Goal: Task Accomplishment & Management: Manage account settings

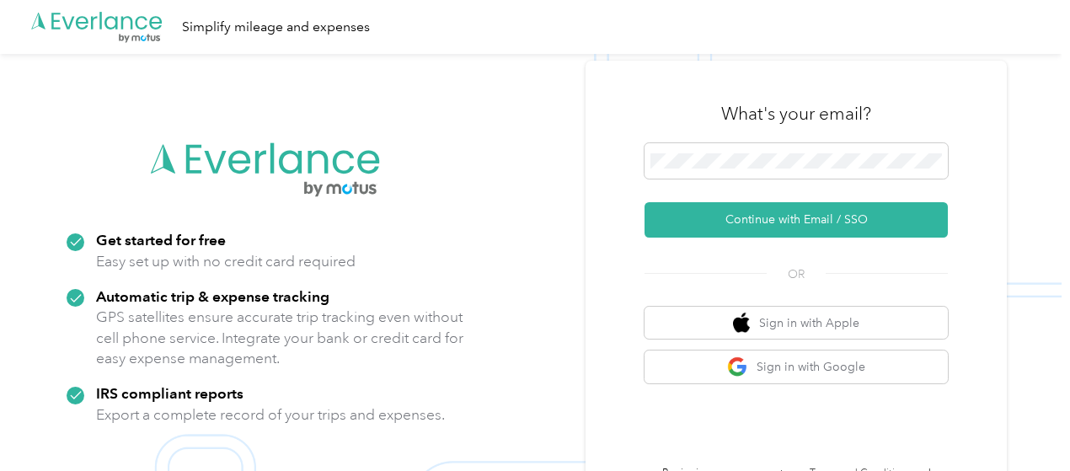
click at [763, 212] on button "Continue with Email / SSO" at bounding box center [796, 219] width 303 height 35
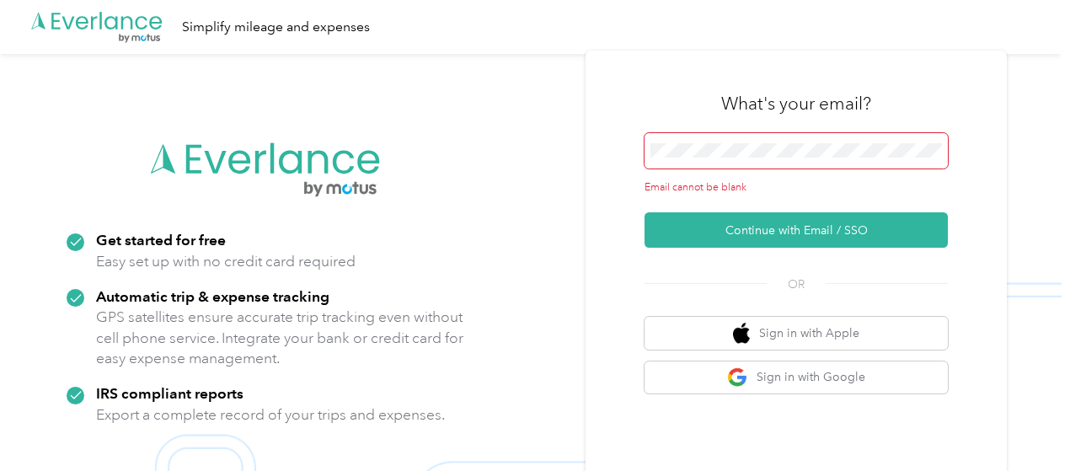
click at [757, 170] on div "Email cannot be blank" at bounding box center [796, 164] width 303 height 62
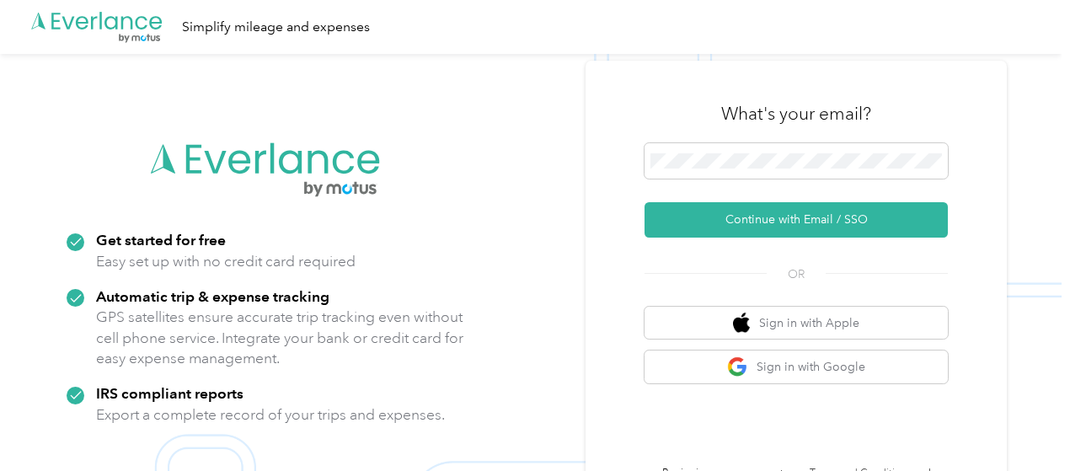
click at [790, 234] on button "Continue with Email / SSO" at bounding box center [796, 219] width 303 height 35
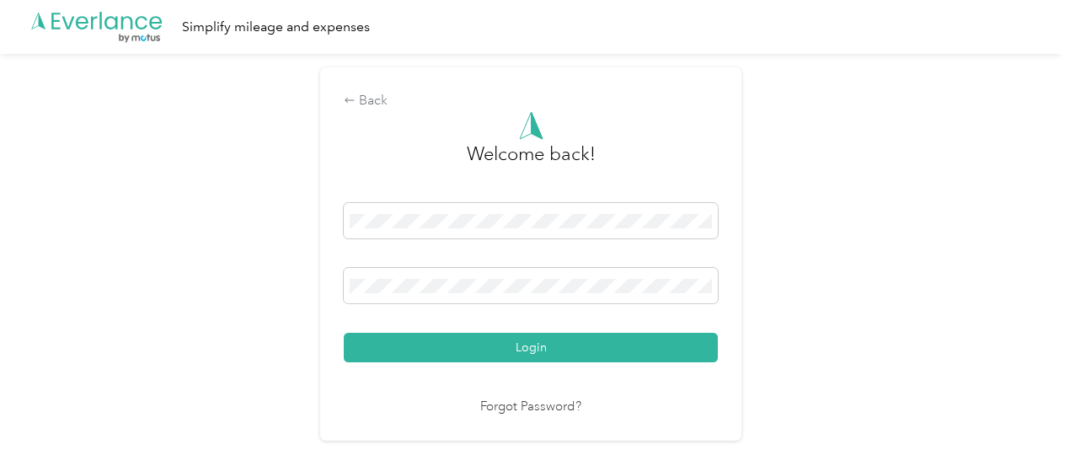
click at [554, 341] on button "Login" at bounding box center [531, 347] width 374 height 29
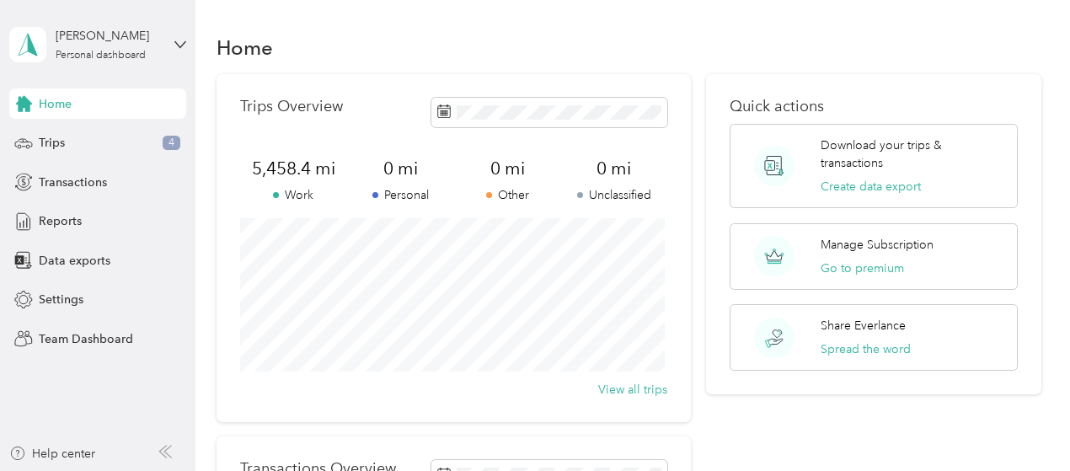
click at [72, 144] on div "Trips 4" at bounding box center [97, 143] width 177 height 30
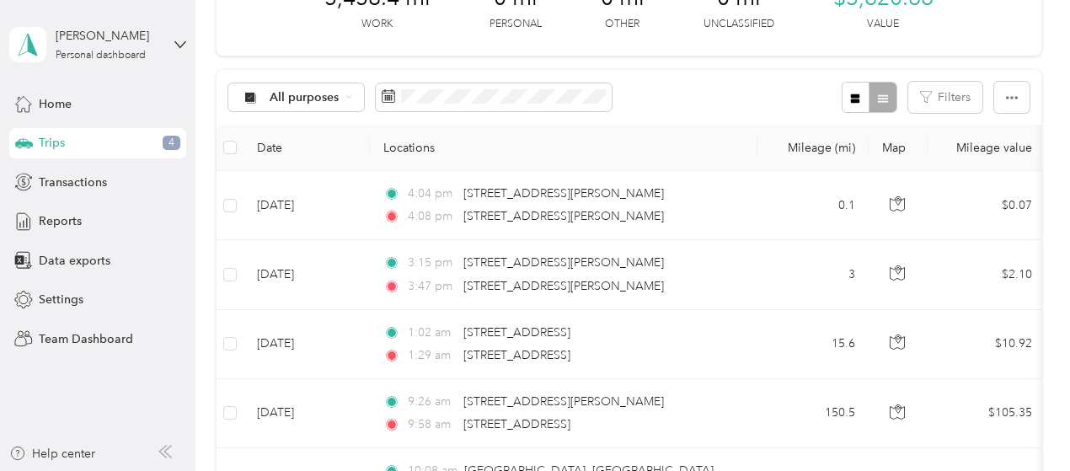
scroll to position [116, 0]
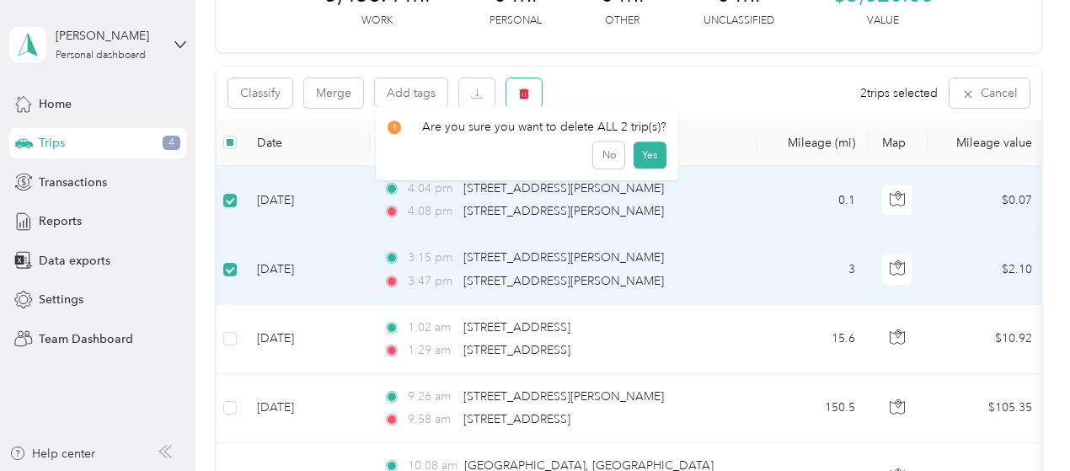
click at [522, 94] on icon "button" at bounding box center [524, 93] width 10 height 11
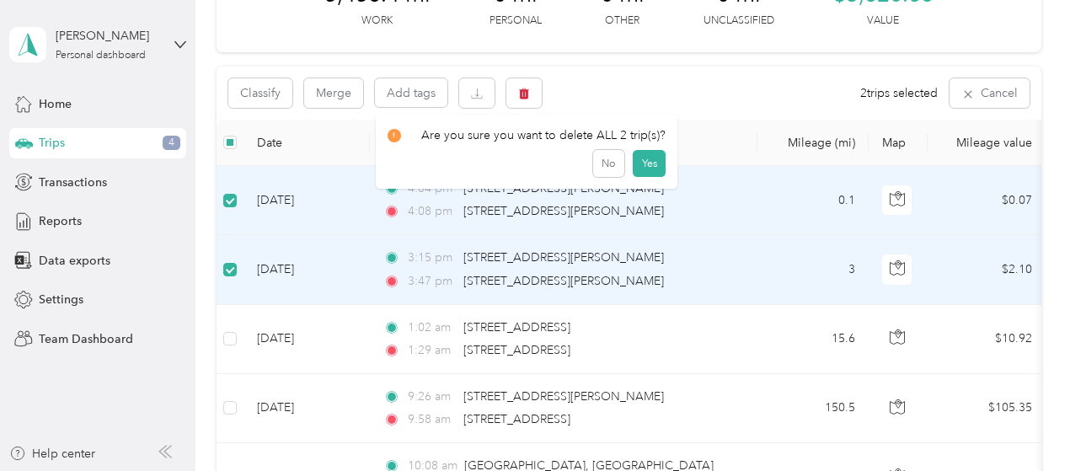
click at [646, 158] on button "Yes" at bounding box center [649, 163] width 33 height 27
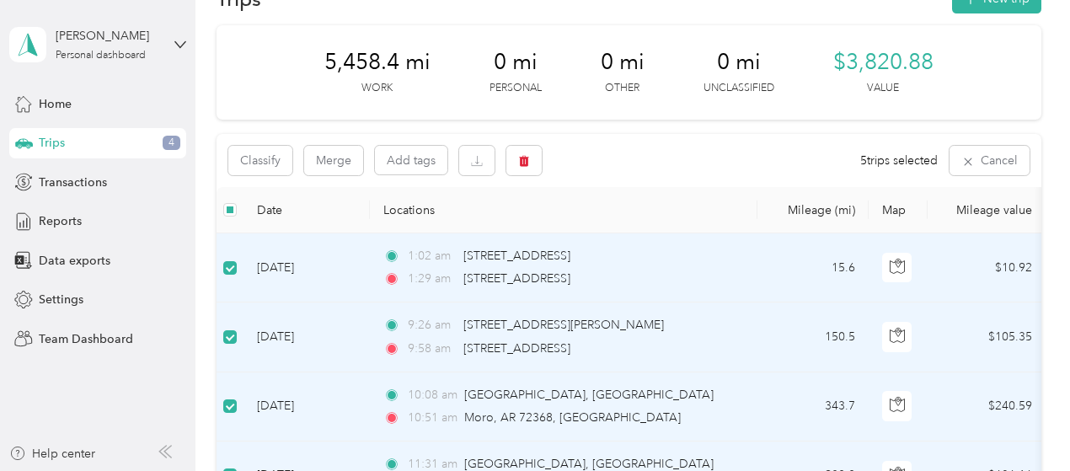
scroll to position [46, 0]
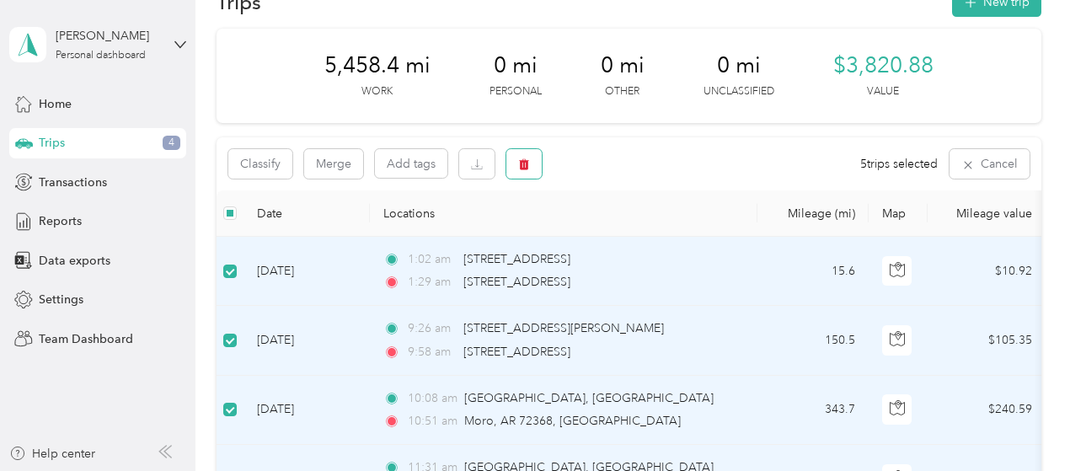
click at [521, 164] on icon "button" at bounding box center [524, 164] width 10 height 11
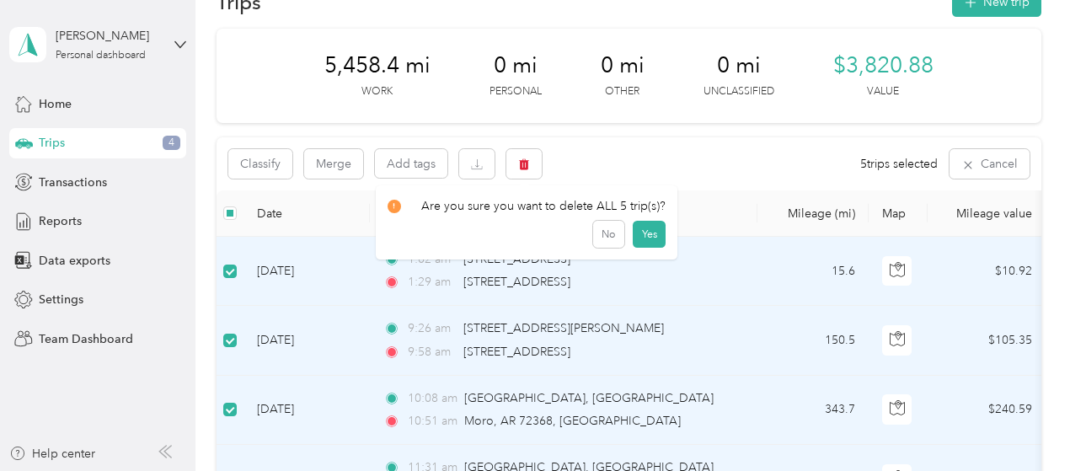
click at [642, 241] on button "Yes" at bounding box center [649, 234] width 33 height 27
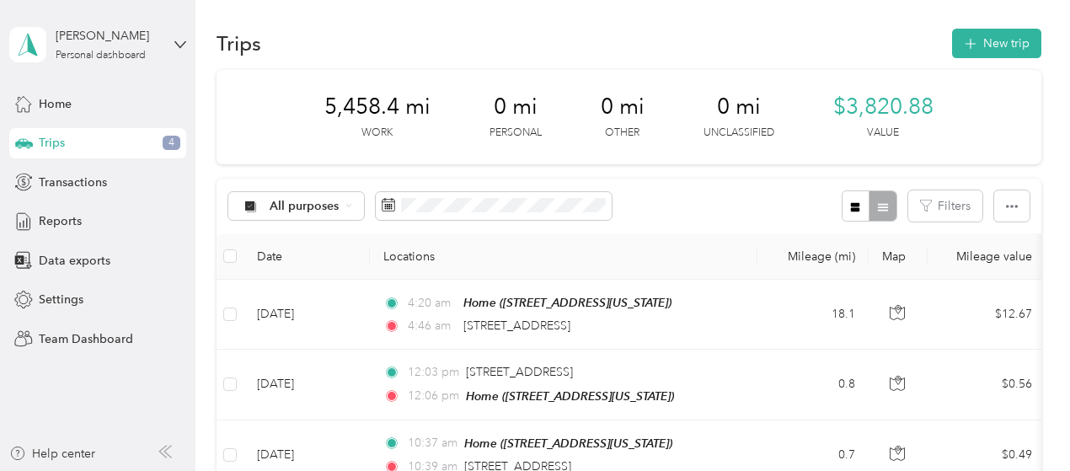
scroll to position [0, 0]
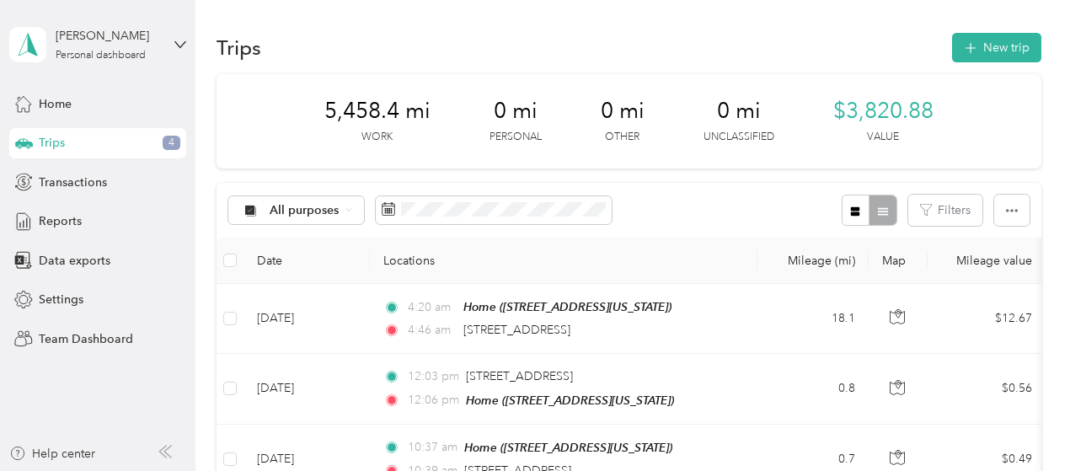
click at [993, 40] on button "New trip" at bounding box center [996, 47] width 89 height 29
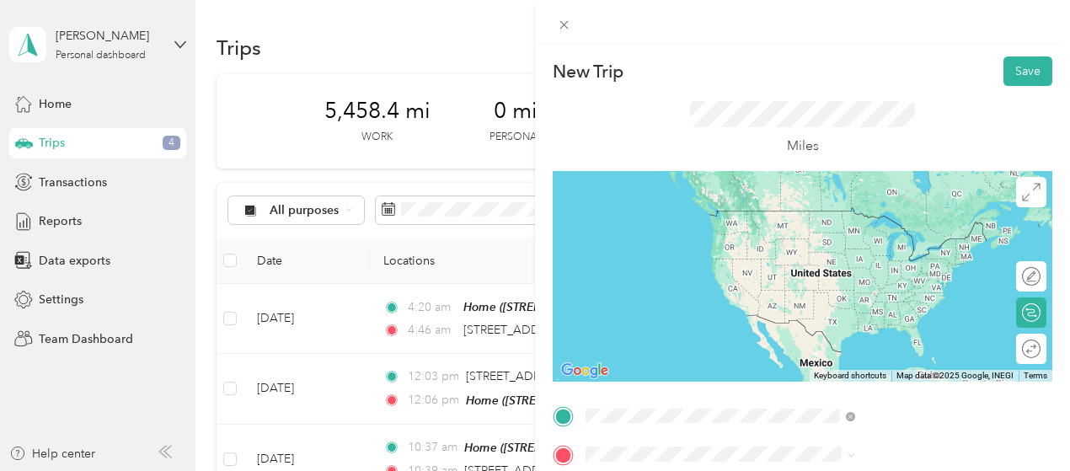
click at [859, 218] on span "[STREET_ADDRESS][US_STATE]" at bounding box center [879, 210] width 169 height 15
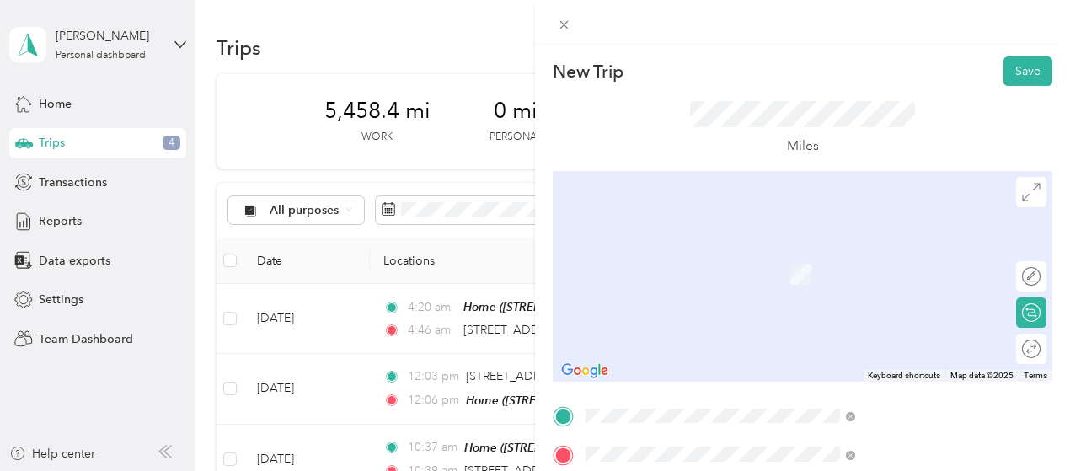
click at [833, 383] on span "[STREET_ADDRESS][US_STATE]" at bounding box center [879, 375] width 169 height 15
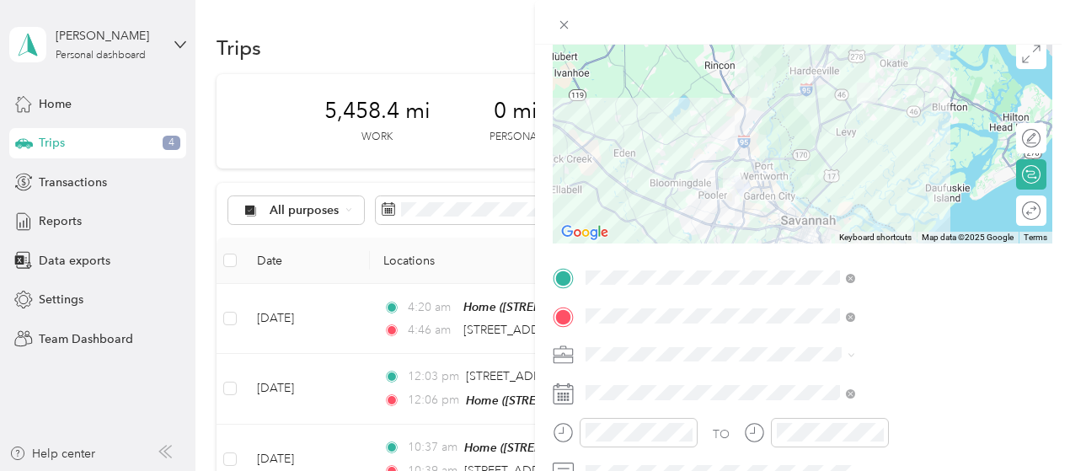
scroll to position [143, 0]
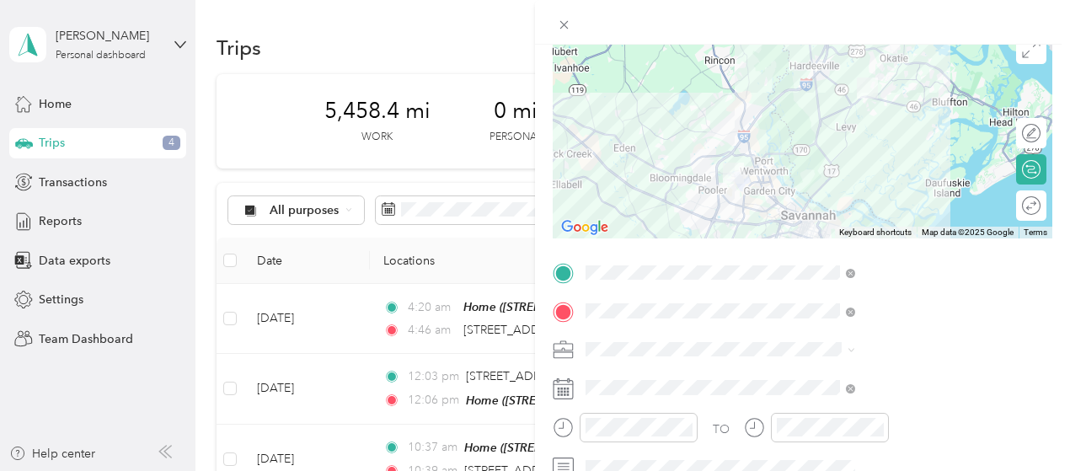
click at [574, 353] on icon at bounding box center [563, 350] width 21 height 21
click at [812, 113] on div "Work" at bounding box center [899, 113] width 258 height 18
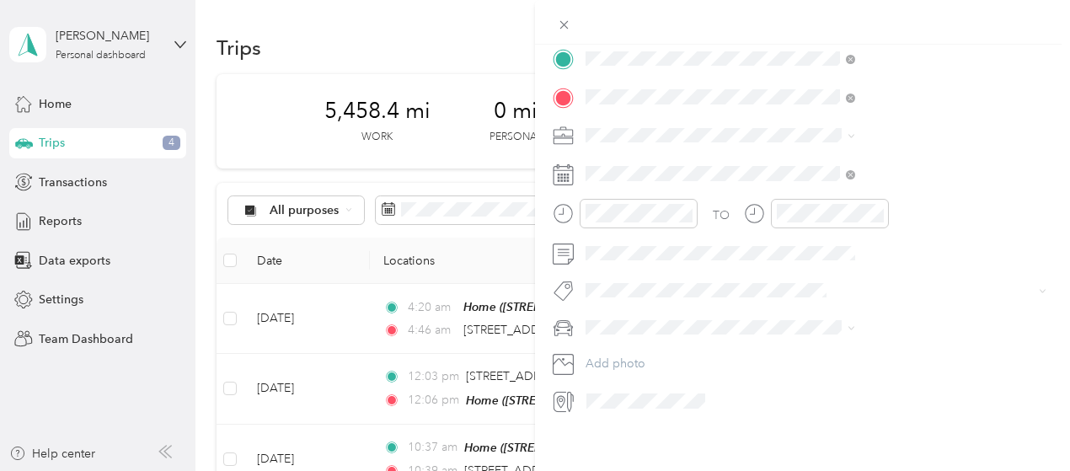
scroll to position [356, 0]
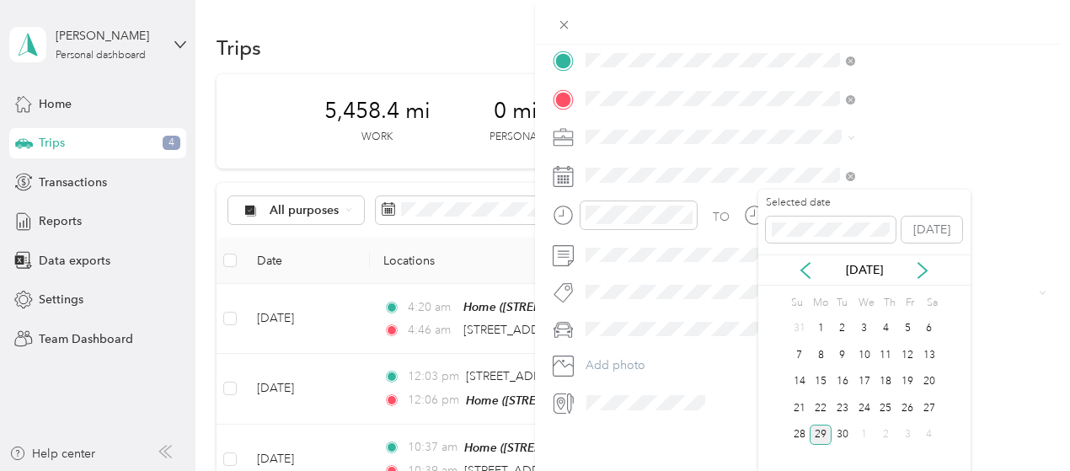
click at [885, 406] on div "25" at bounding box center [886, 408] width 22 height 21
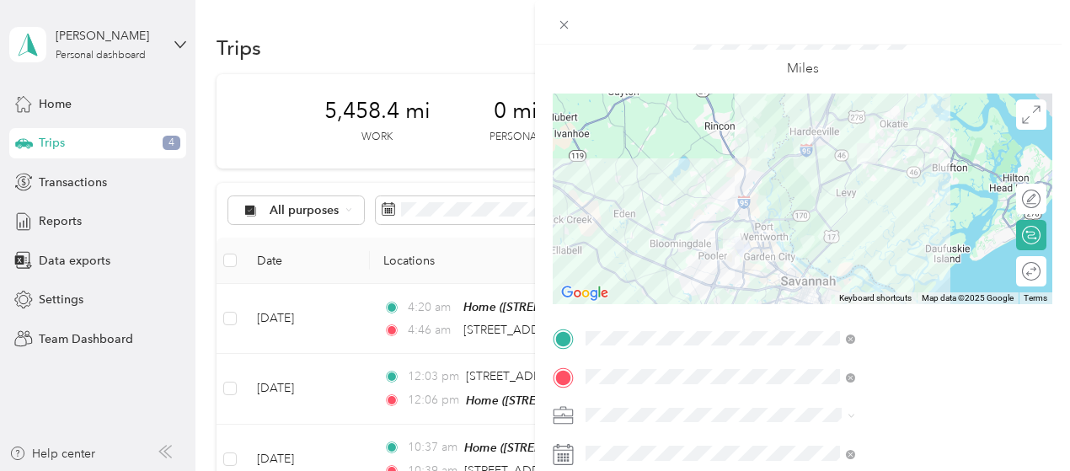
scroll to position [0, 0]
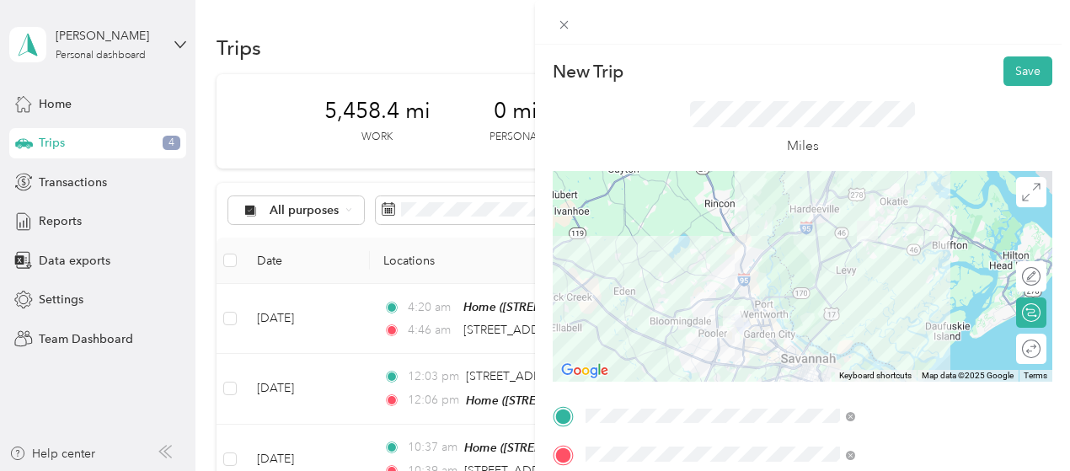
click at [1013, 72] on button "Save" at bounding box center [1028, 70] width 49 height 29
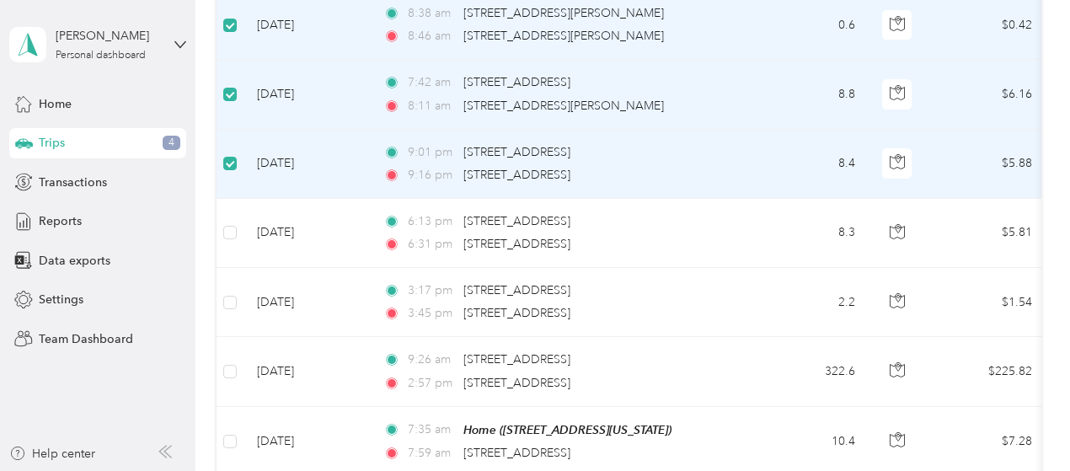
scroll to position [872, 0]
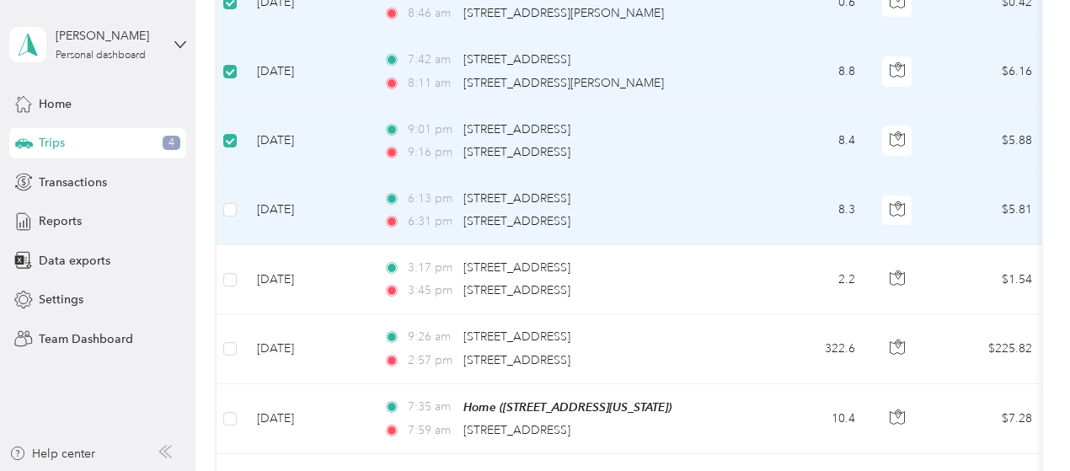
click at [462, 221] on div "6:31 pm [STREET_ADDRESS]" at bounding box center [560, 221] width 354 height 19
click at [395, 217] on icon at bounding box center [392, 221] width 8 height 8
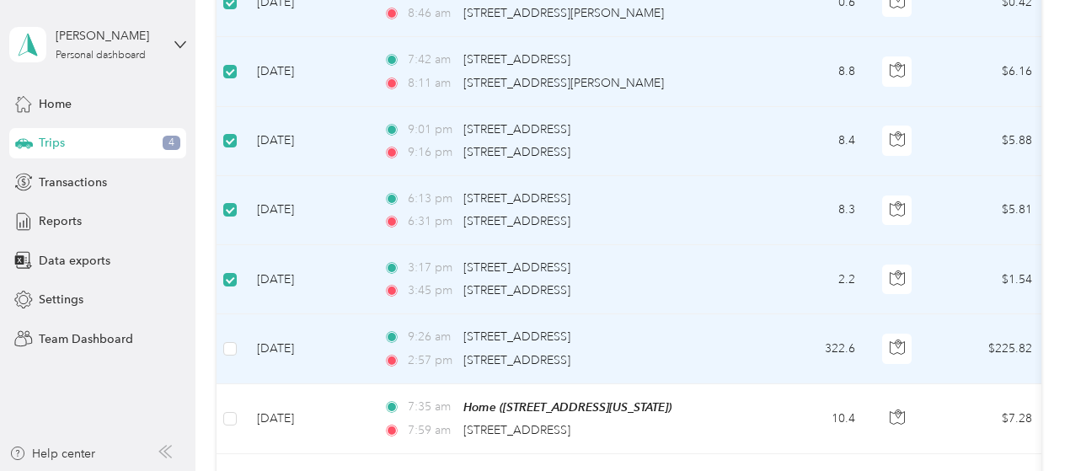
click at [238, 348] on td at bounding box center [230, 348] width 27 height 69
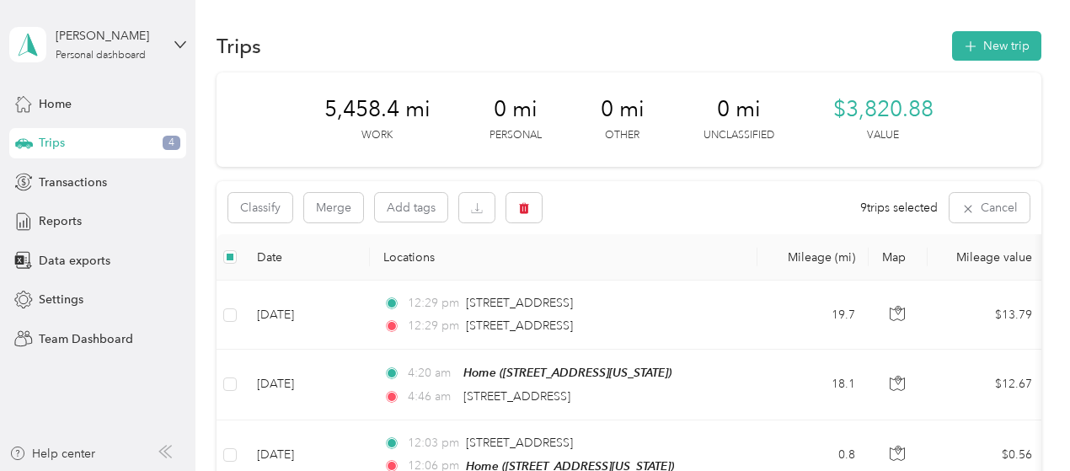
scroll to position [0, 0]
click at [524, 214] on icon "button" at bounding box center [524, 210] width 10 height 11
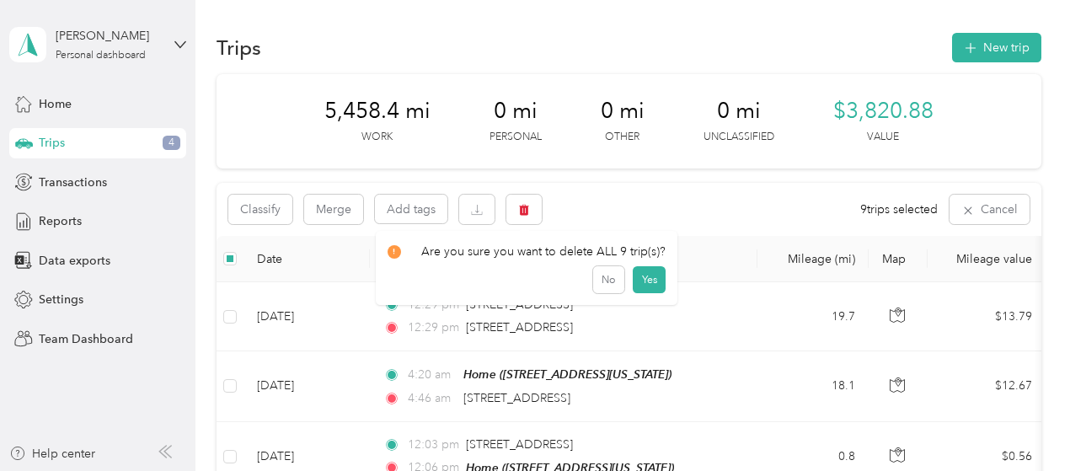
click at [640, 276] on button "Yes" at bounding box center [649, 279] width 33 height 27
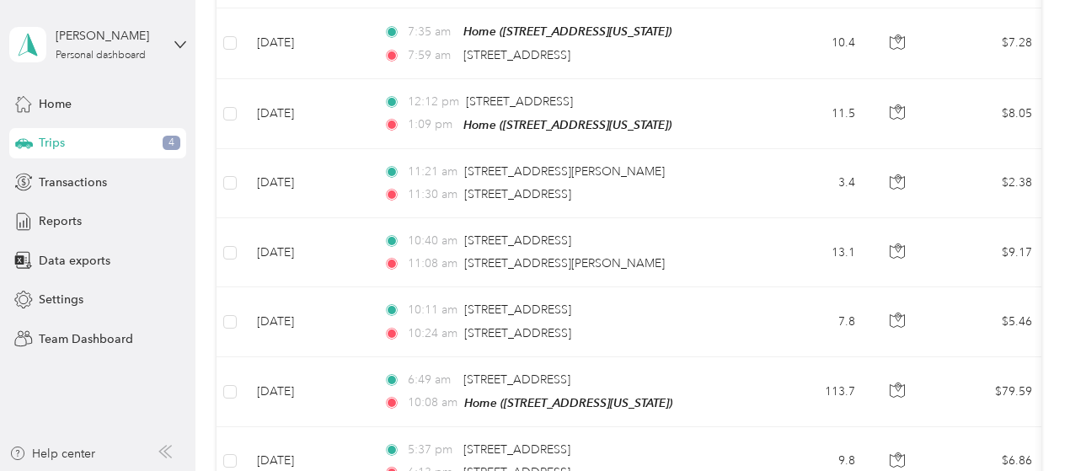
scroll to position [634, 0]
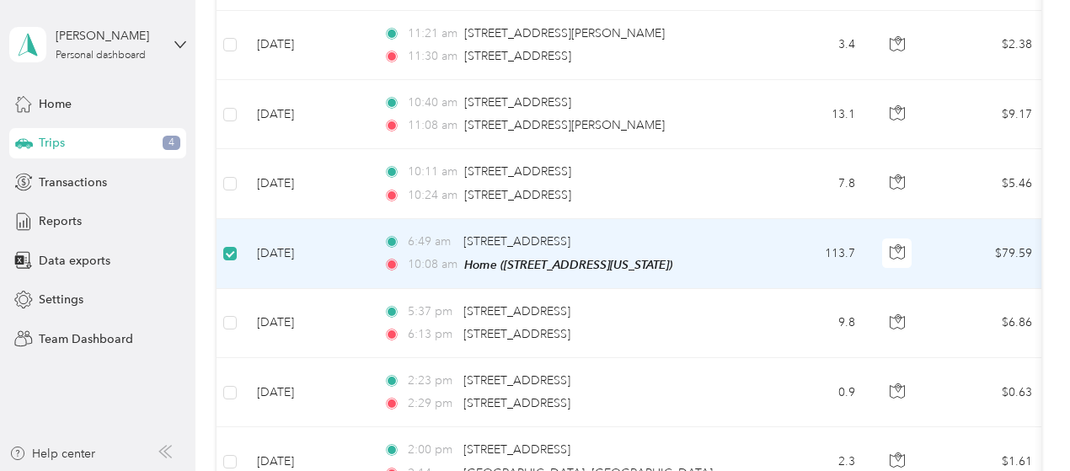
scroll to position [761, 0]
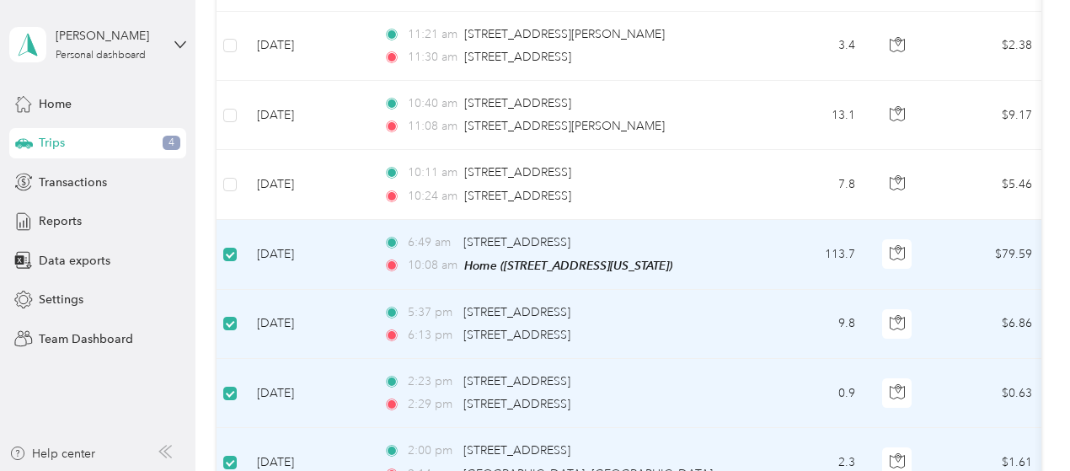
click at [967, 316] on td "$6.86" at bounding box center [987, 324] width 118 height 69
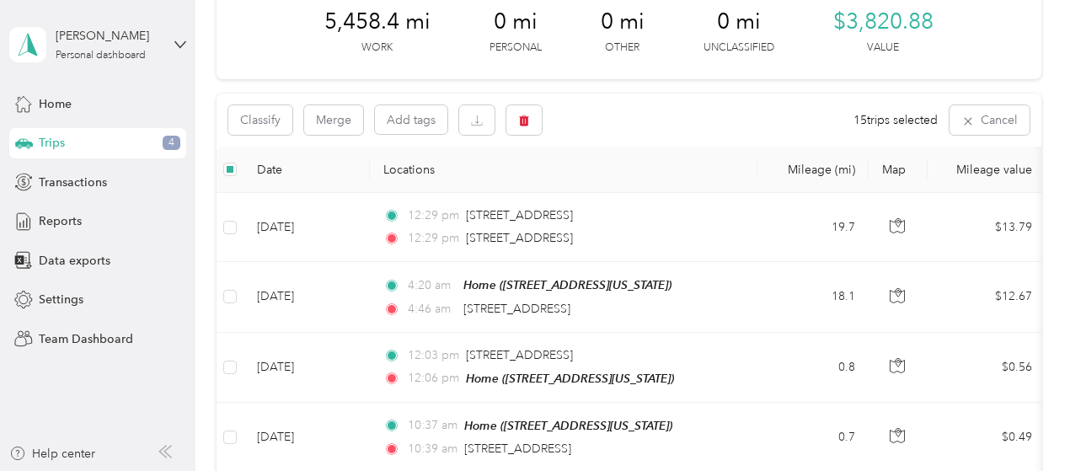
scroll to position [0, 0]
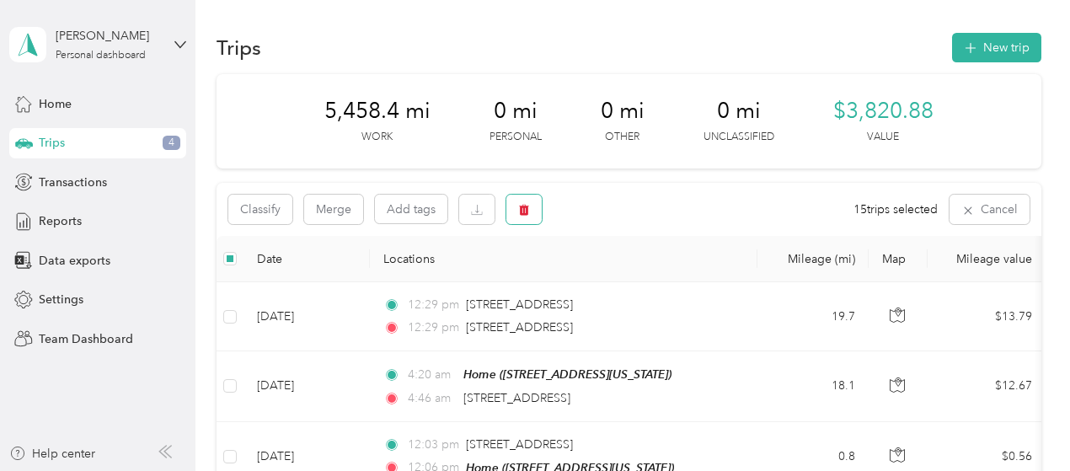
click at [518, 214] on icon "button" at bounding box center [524, 210] width 12 height 12
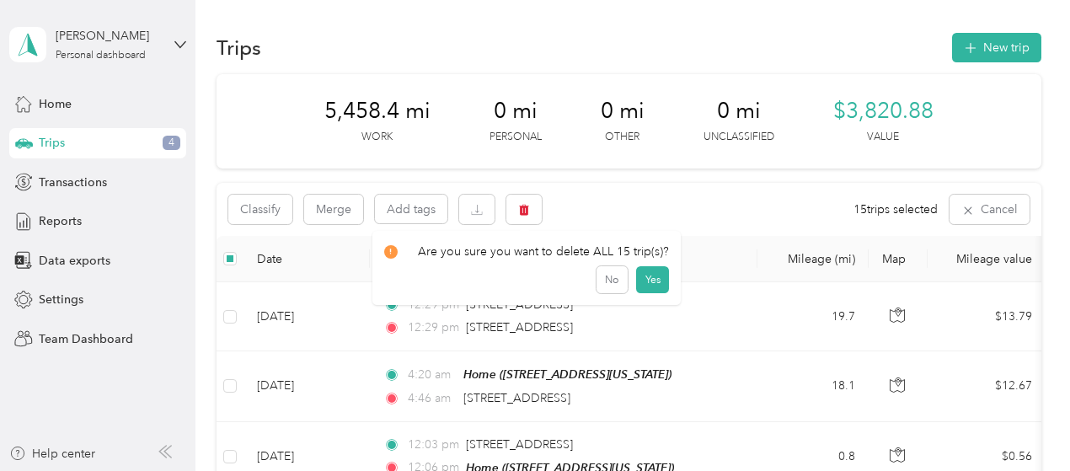
click at [644, 278] on button "Yes" at bounding box center [652, 279] width 33 height 27
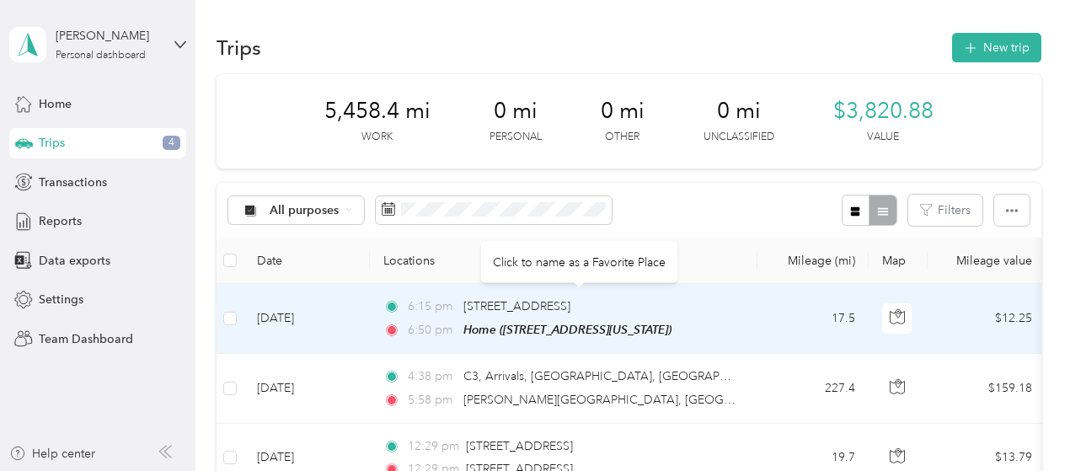
click at [566, 309] on span "[STREET_ADDRESS]" at bounding box center [516, 306] width 107 height 14
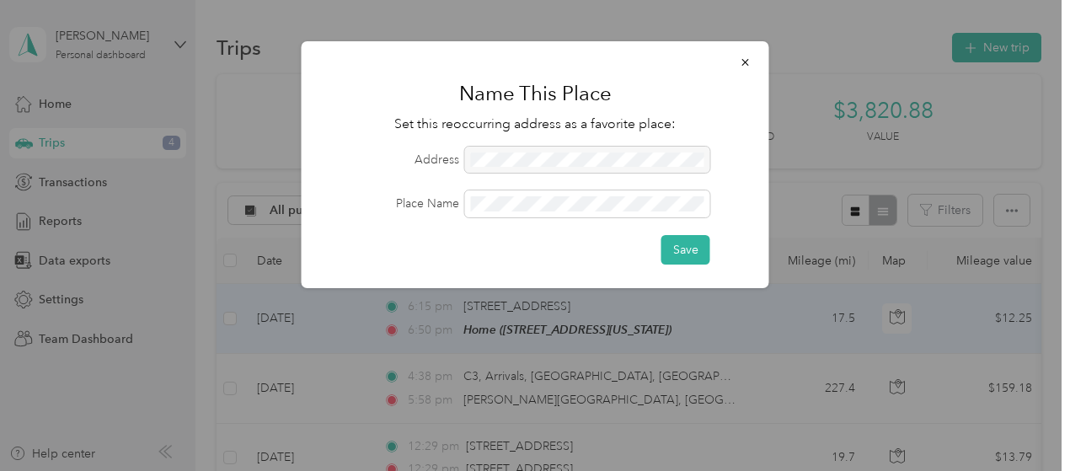
click at [746, 66] on icon "button" at bounding box center [746, 62] width 12 height 12
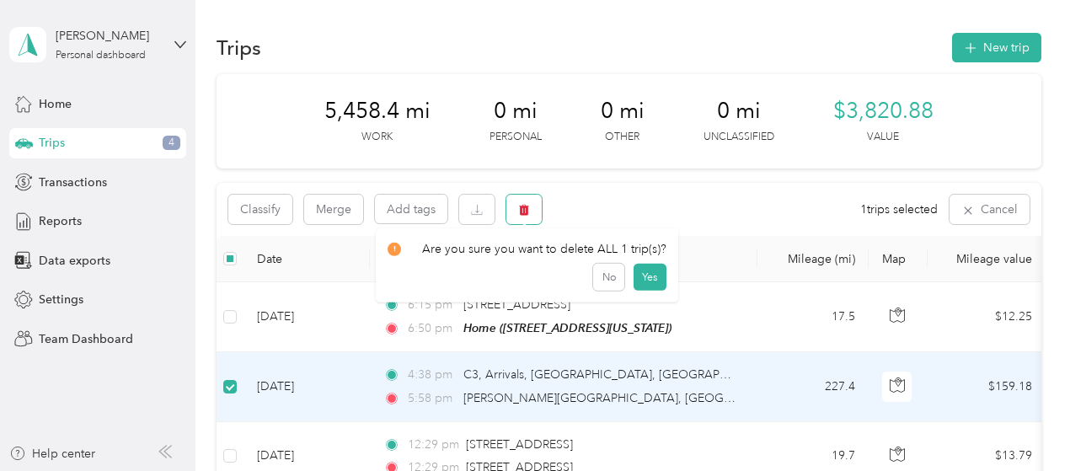
click at [525, 212] on icon "button" at bounding box center [524, 210] width 10 height 11
click at [647, 277] on button "Yes" at bounding box center [649, 279] width 33 height 27
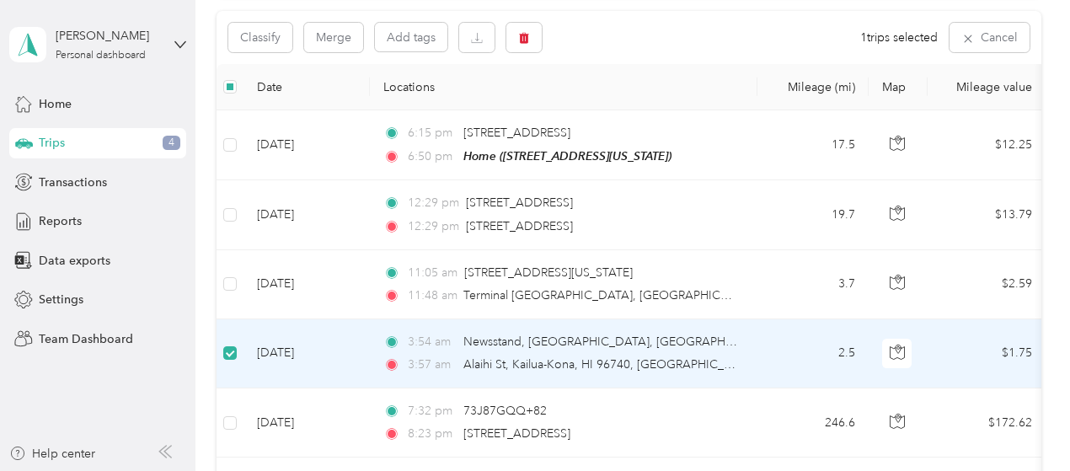
scroll to position [171, 0]
click at [529, 42] on icon "button" at bounding box center [524, 39] width 12 height 12
click at [642, 110] on button "Yes" at bounding box center [649, 108] width 33 height 27
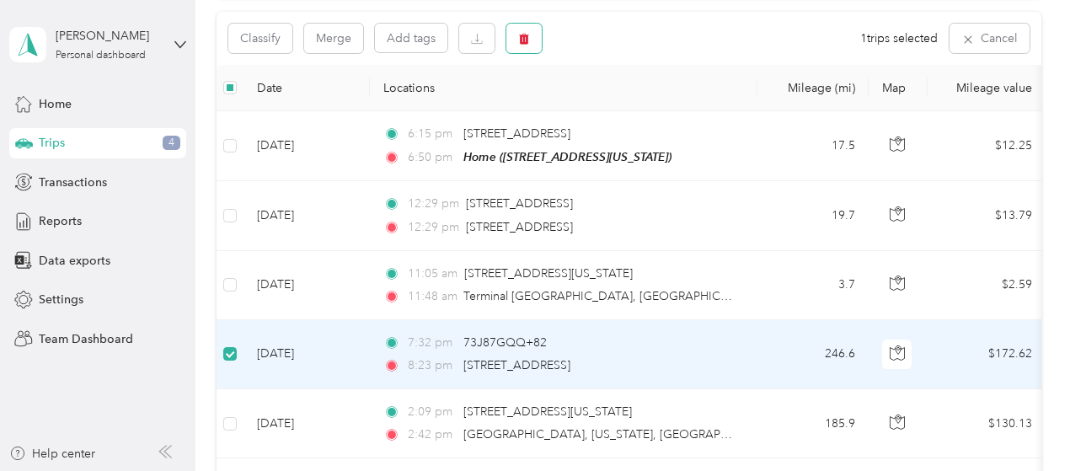
click at [526, 40] on icon "button" at bounding box center [524, 39] width 12 height 12
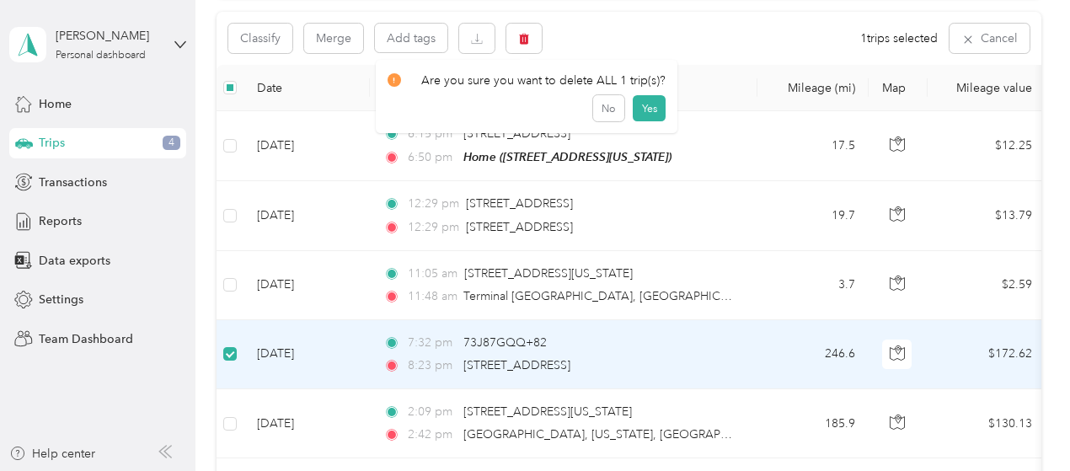
click at [644, 109] on button "Yes" at bounding box center [649, 108] width 33 height 27
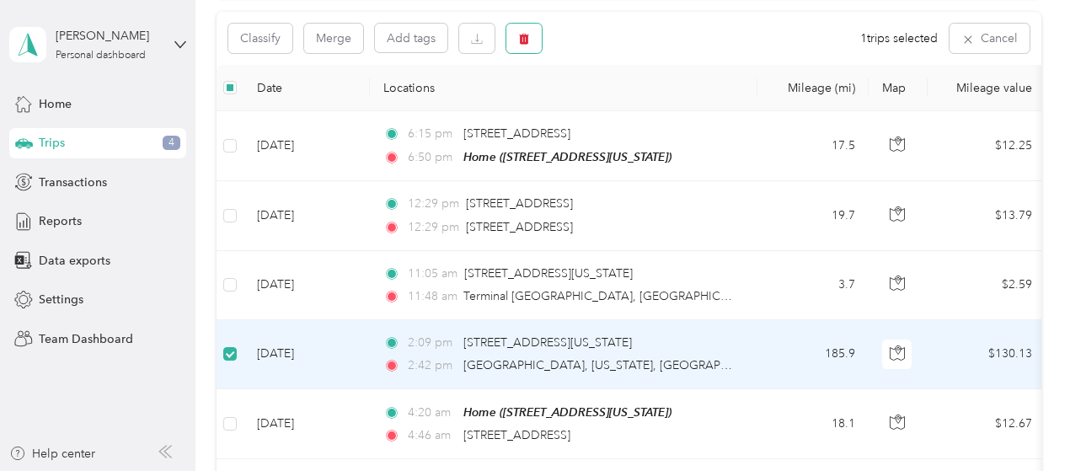
click at [524, 41] on icon "button" at bounding box center [524, 39] width 10 height 11
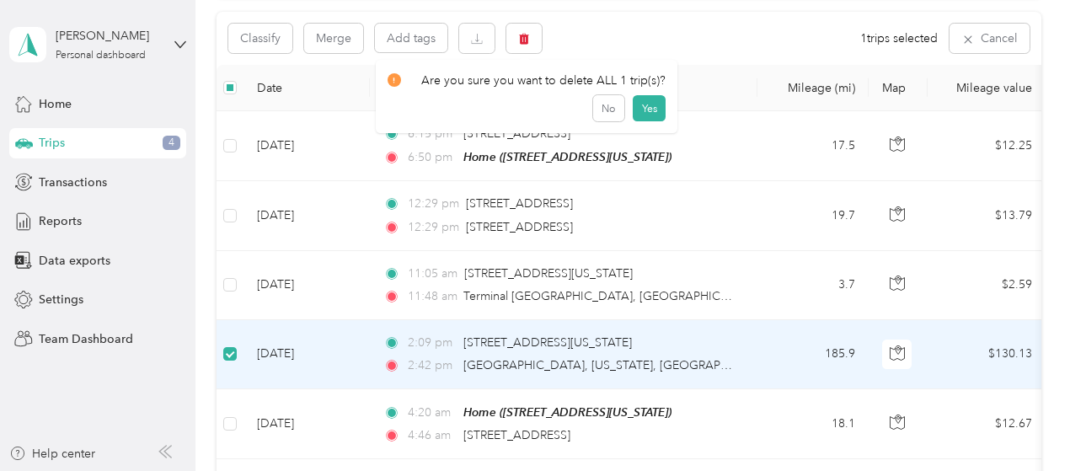
click at [642, 113] on button "Yes" at bounding box center [649, 108] width 33 height 27
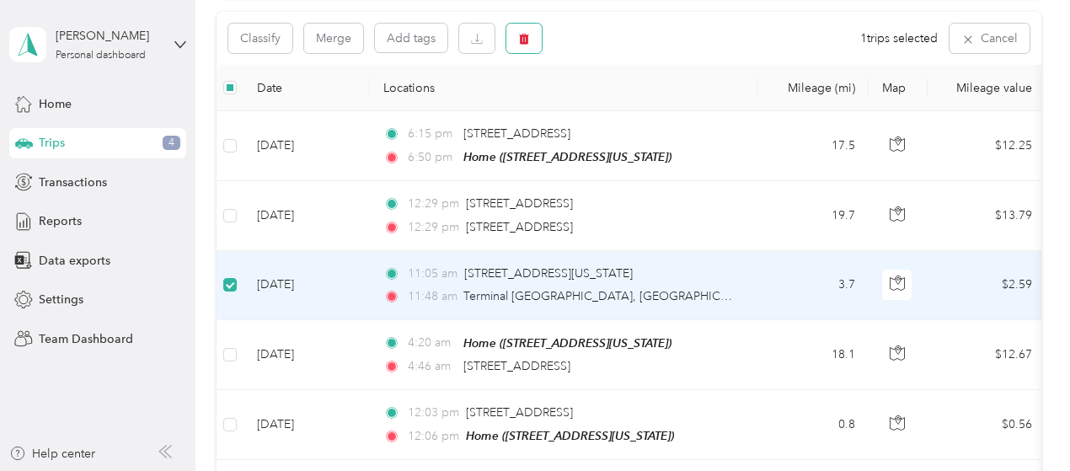
click at [522, 42] on icon "button" at bounding box center [524, 39] width 10 height 11
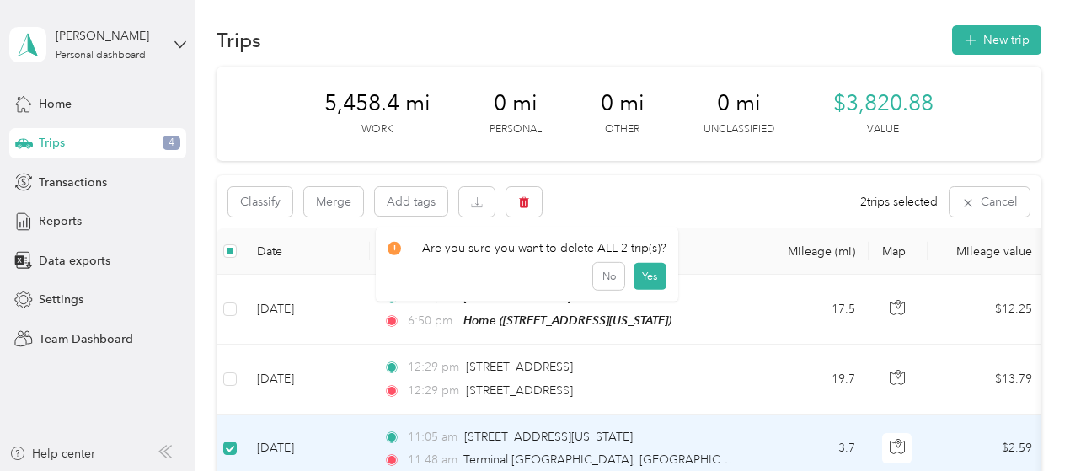
scroll to position [0, 0]
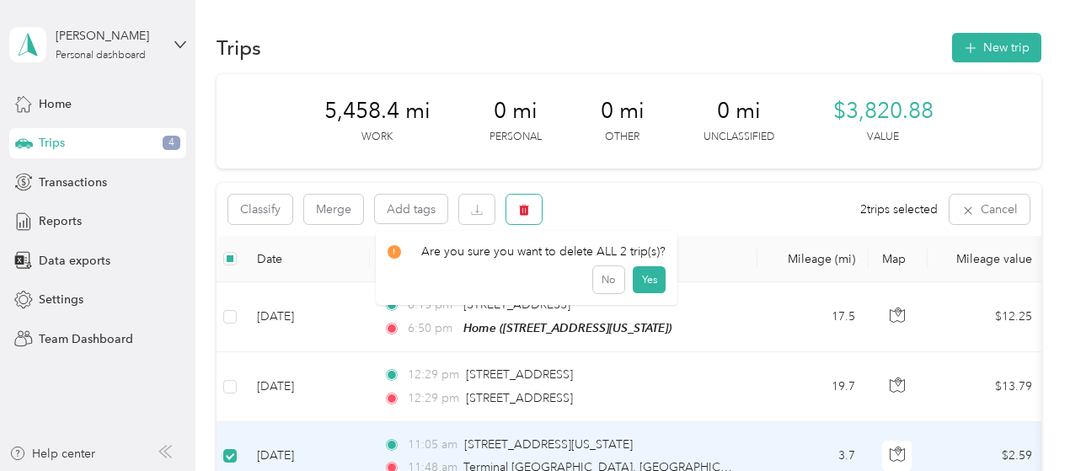
click at [531, 211] on button "button" at bounding box center [523, 209] width 35 height 29
click at [640, 281] on button "Yes" at bounding box center [649, 279] width 33 height 27
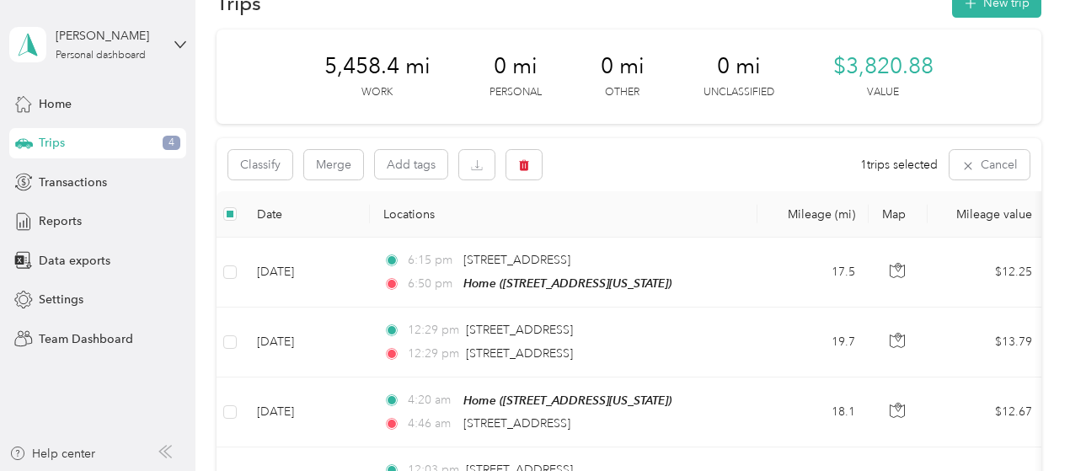
scroll to position [33, 0]
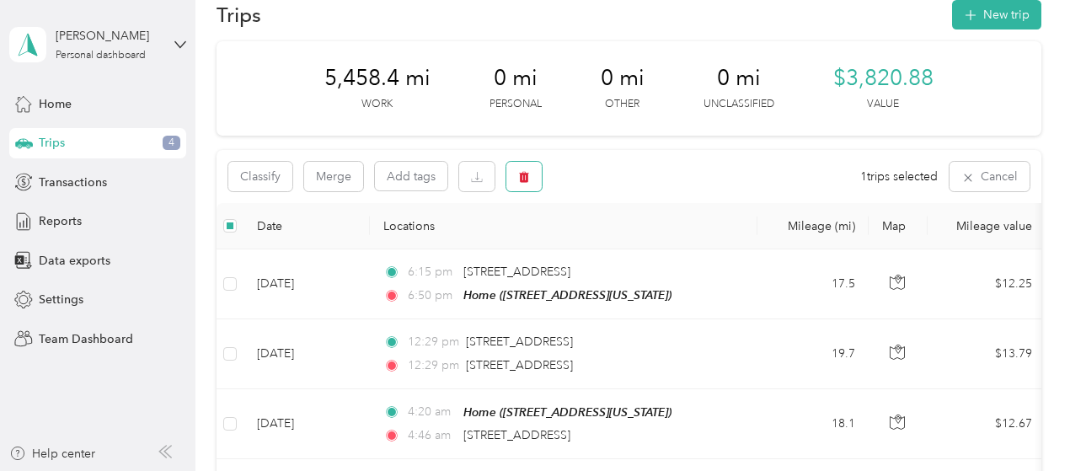
click at [527, 176] on icon "button" at bounding box center [524, 177] width 10 height 11
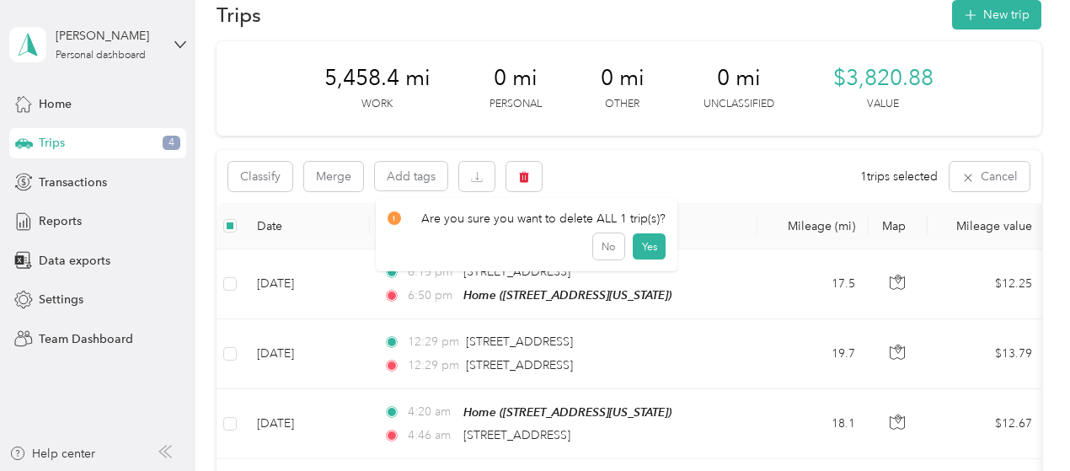
click at [642, 245] on button "Yes" at bounding box center [649, 246] width 33 height 27
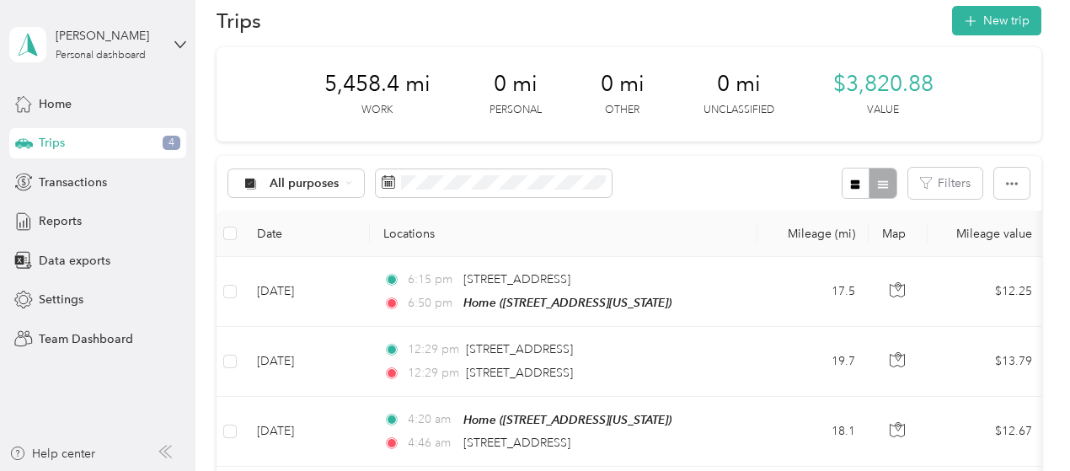
scroll to position [0, 0]
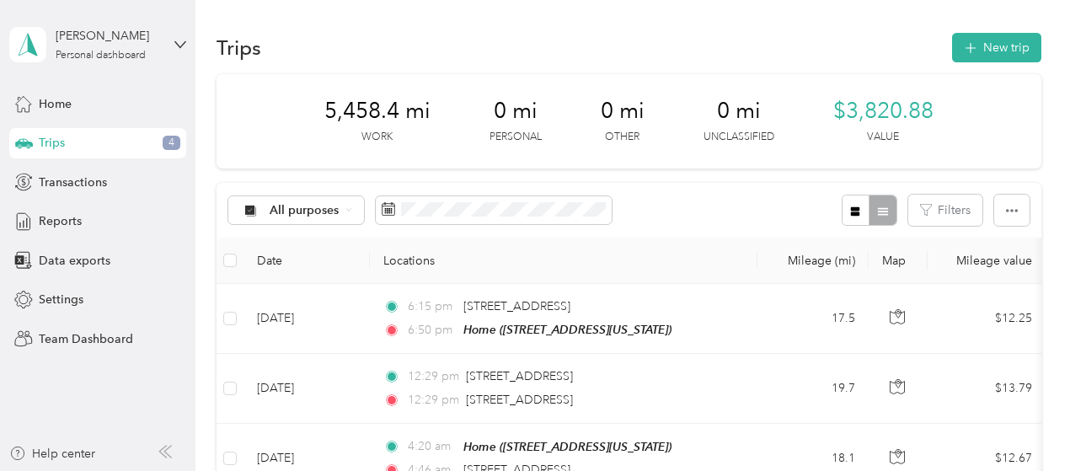
click at [98, 190] on span "Transactions" at bounding box center [73, 183] width 68 height 18
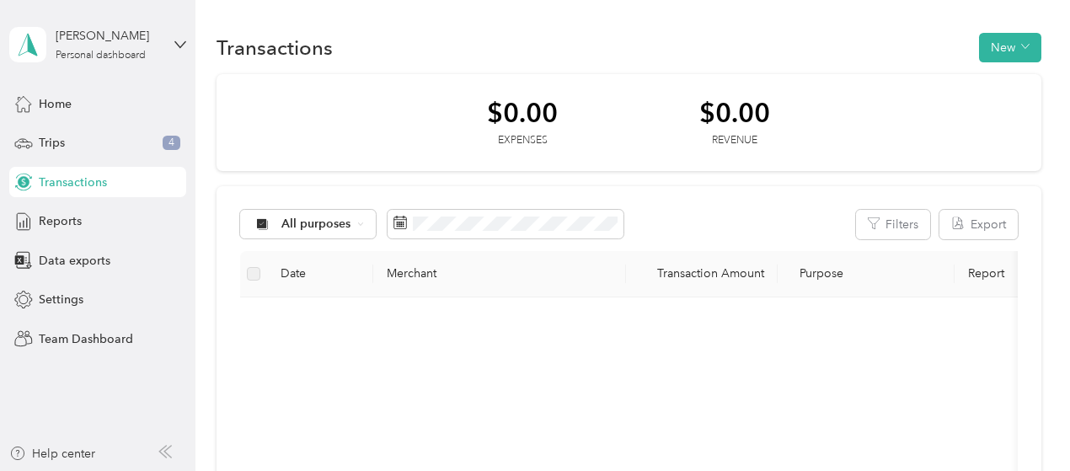
click at [51, 222] on span "Reports" at bounding box center [60, 221] width 43 height 18
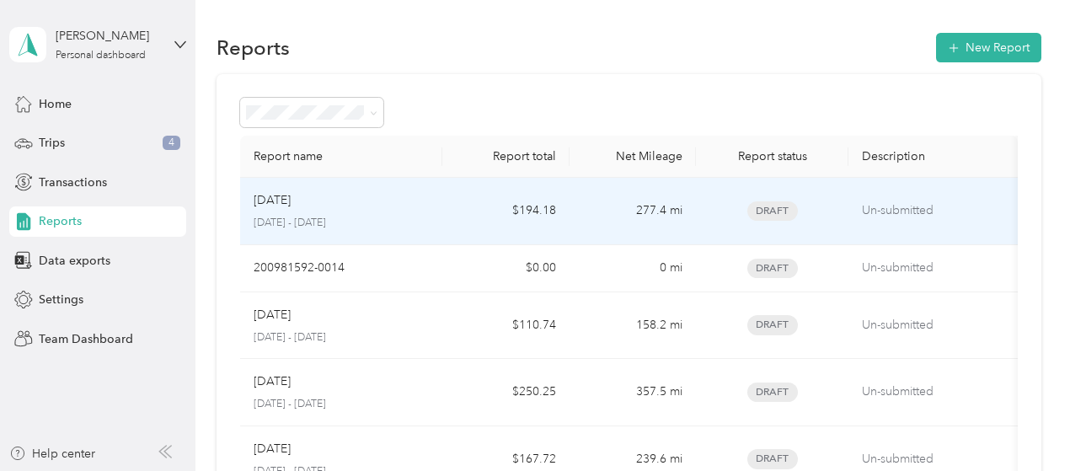
click at [282, 227] on p "[DATE] - [DATE]" at bounding box center [342, 223] width 176 height 15
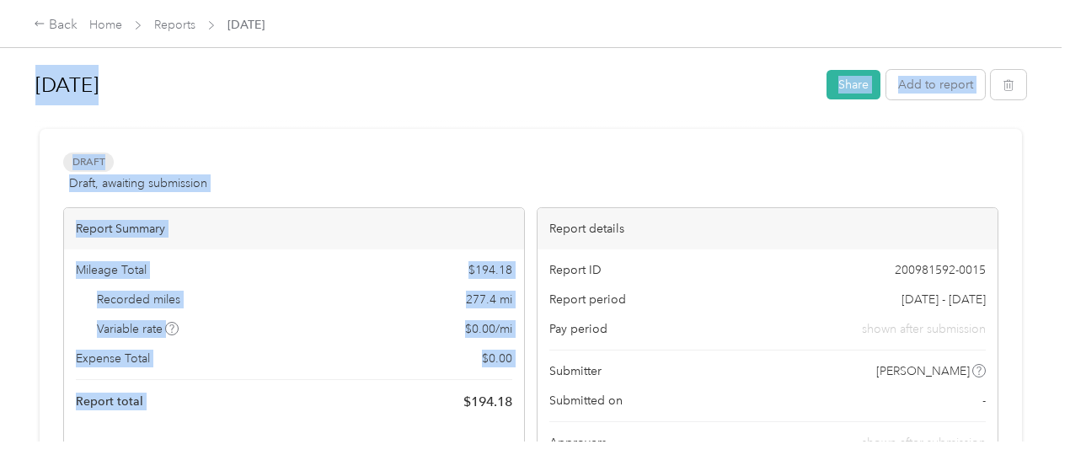
scroll to position [8, 0]
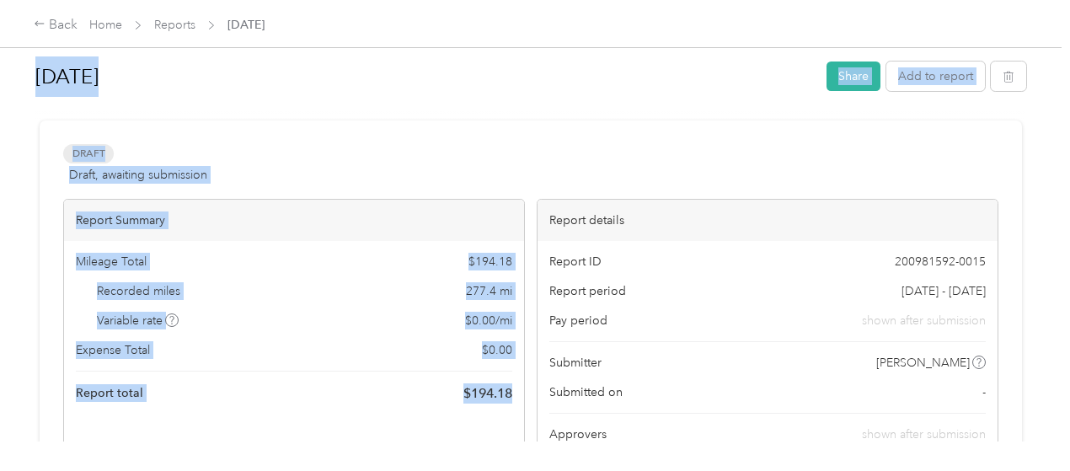
drag, startPoint x: 34, startPoint y: 90, endPoint x: 345, endPoint y: 398, distance: 437.9
copy div "[DATE] Share Add to report Draft Draft, awaiting submission View activity & com…"
